Goal: Find specific page/section: Find specific page/section

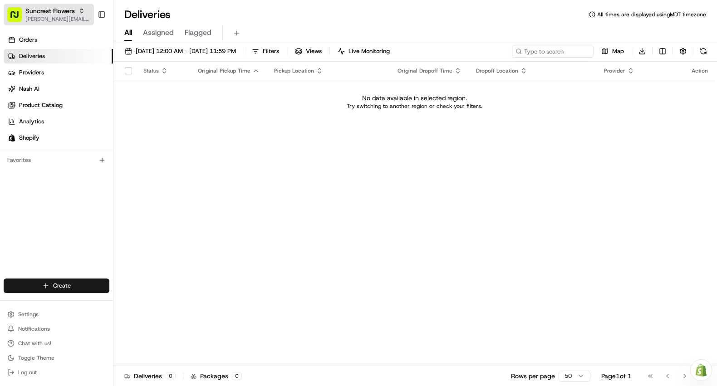
click at [55, 16] on span "[PERSON_NAME][EMAIL_ADDRESS][DOMAIN_NAME]" at bounding box center [57, 18] width 65 height 7
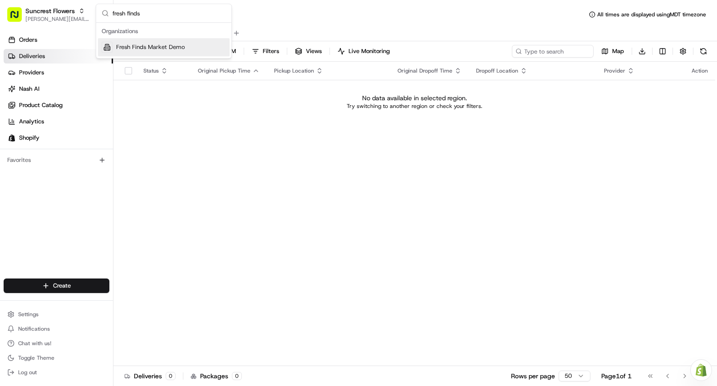
type input "fresh finds"
click at [123, 44] on span "Fresh Finds Market Demo" at bounding box center [150, 47] width 69 height 8
